Goal: Obtain resource: Obtain resource

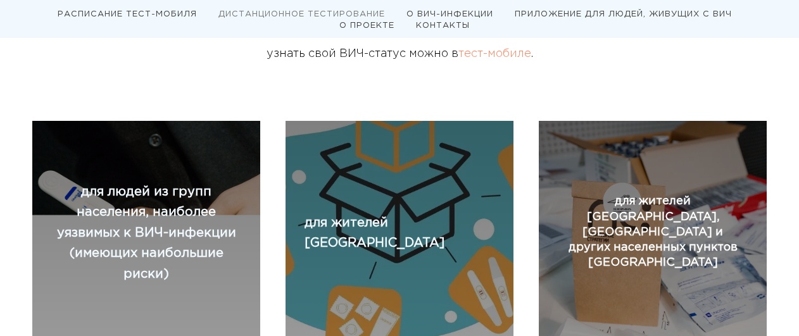
scroll to position [717, 0]
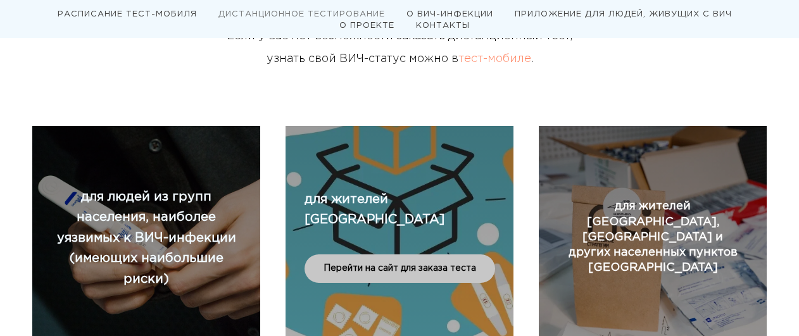
click at [381, 263] on span "Перейти на сайт для заказа теста" at bounding box center [399, 269] width 153 height 13
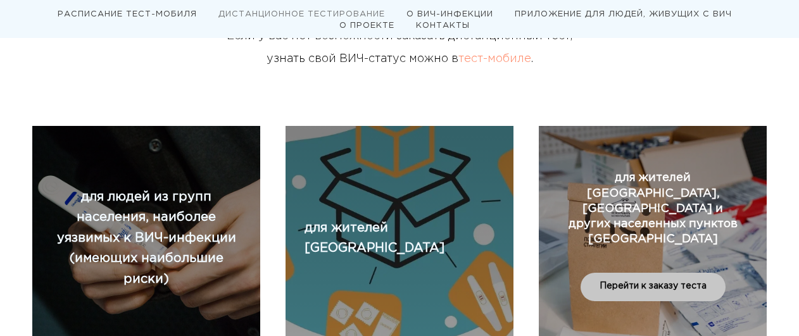
click at [667, 280] on span "Перейти к заказу теста" at bounding box center [652, 286] width 107 height 13
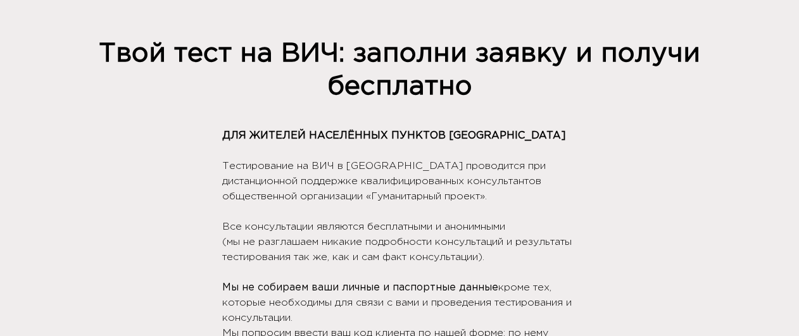
click at [579, 96] on div "Твой тест на ВИЧ: заполни заявку и получи бесплатно" at bounding box center [399, 70] width 734 height 65
